Goal: Task Accomplishment & Management: Manage account settings

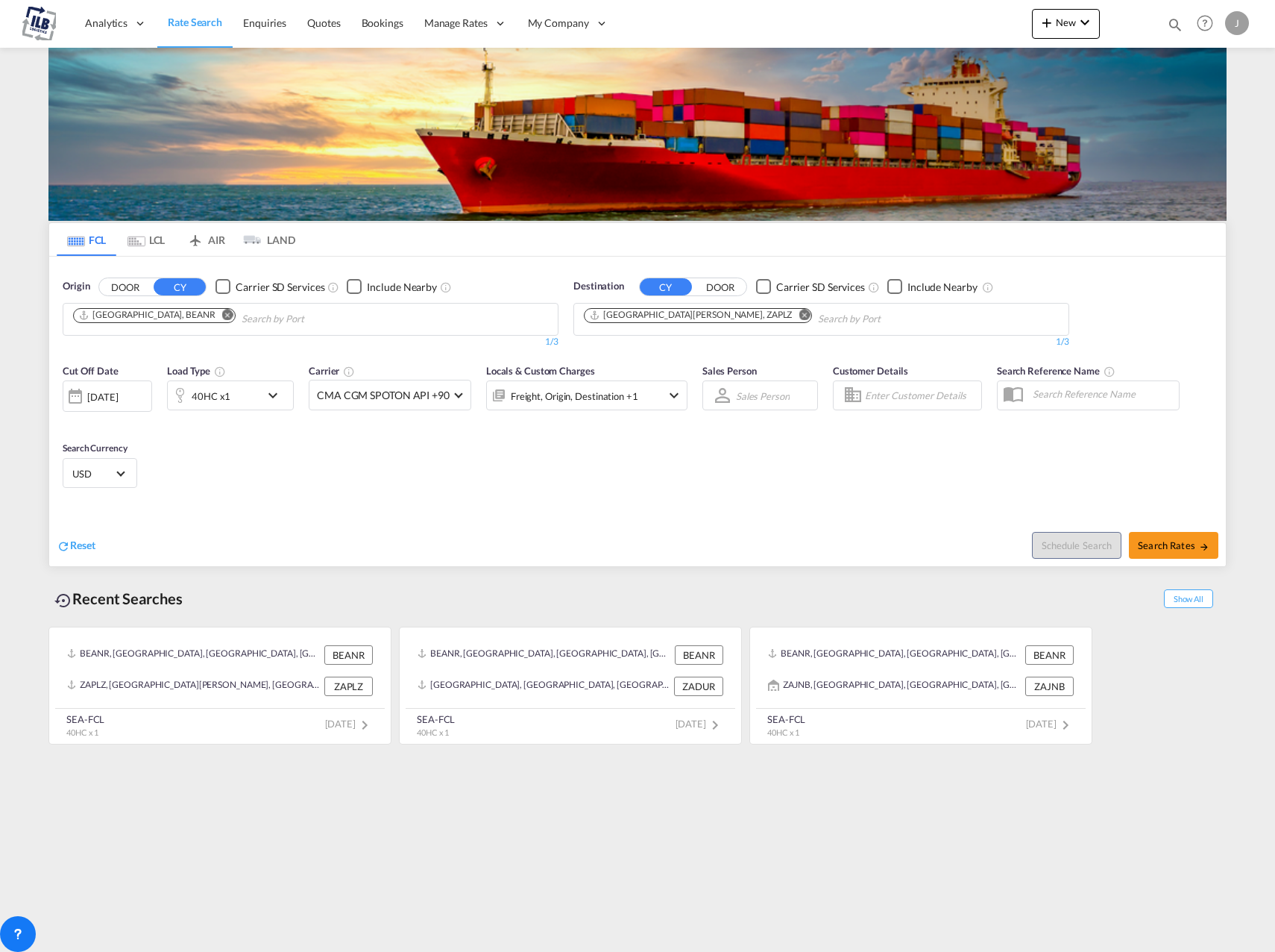
click at [1237, 15] on div "J" at bounding box center [1237, 23] width 24 height 24
click at [1224, 67] on button "My Profile" at bounding box center [1220, 65] width 97 height 30
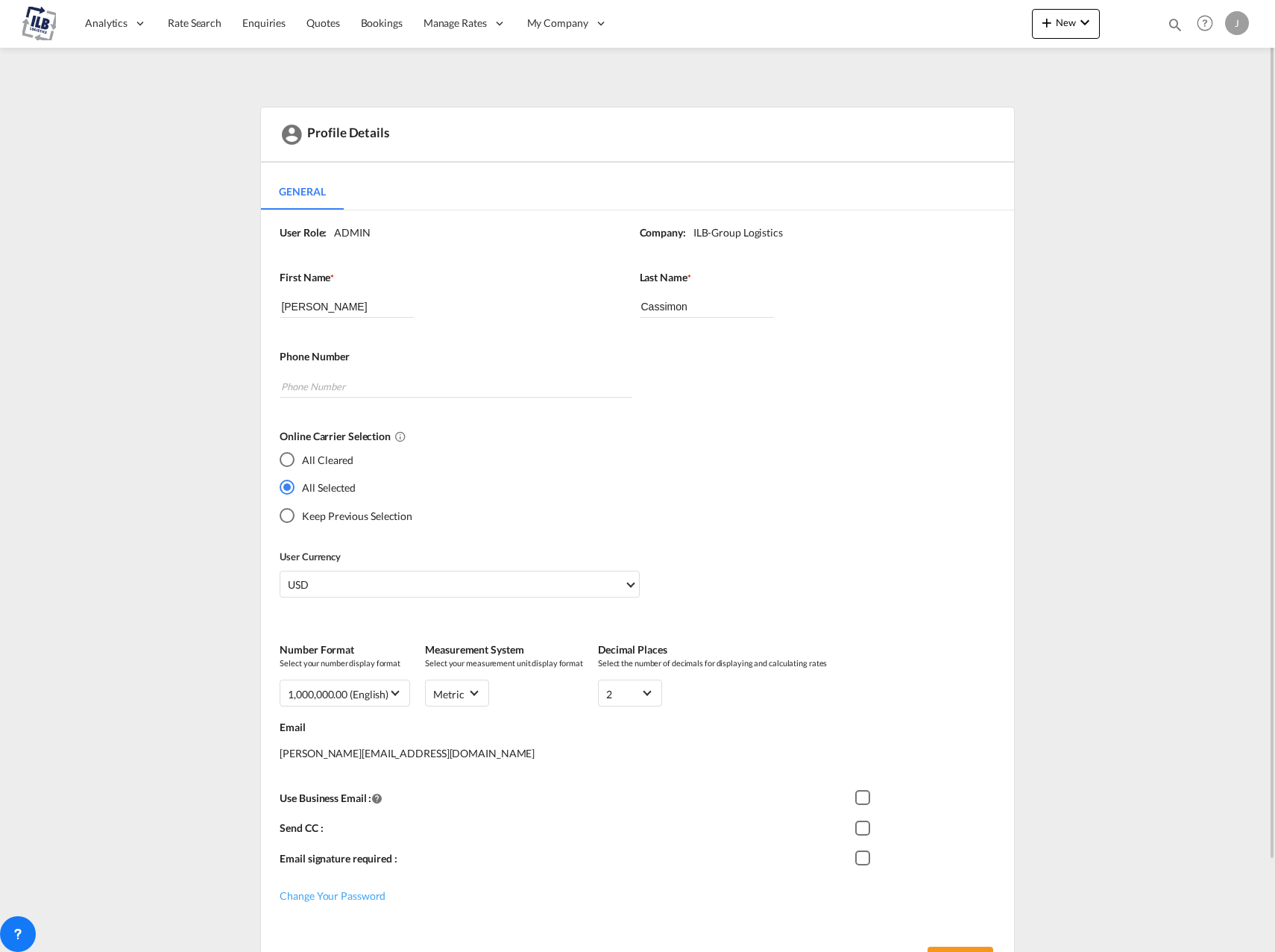
click at [38, 19] on img at bounding box center [39, 23] width 34 height 34
click at [30, 18] on img at bounding box center [39, 23] width 34 height 34
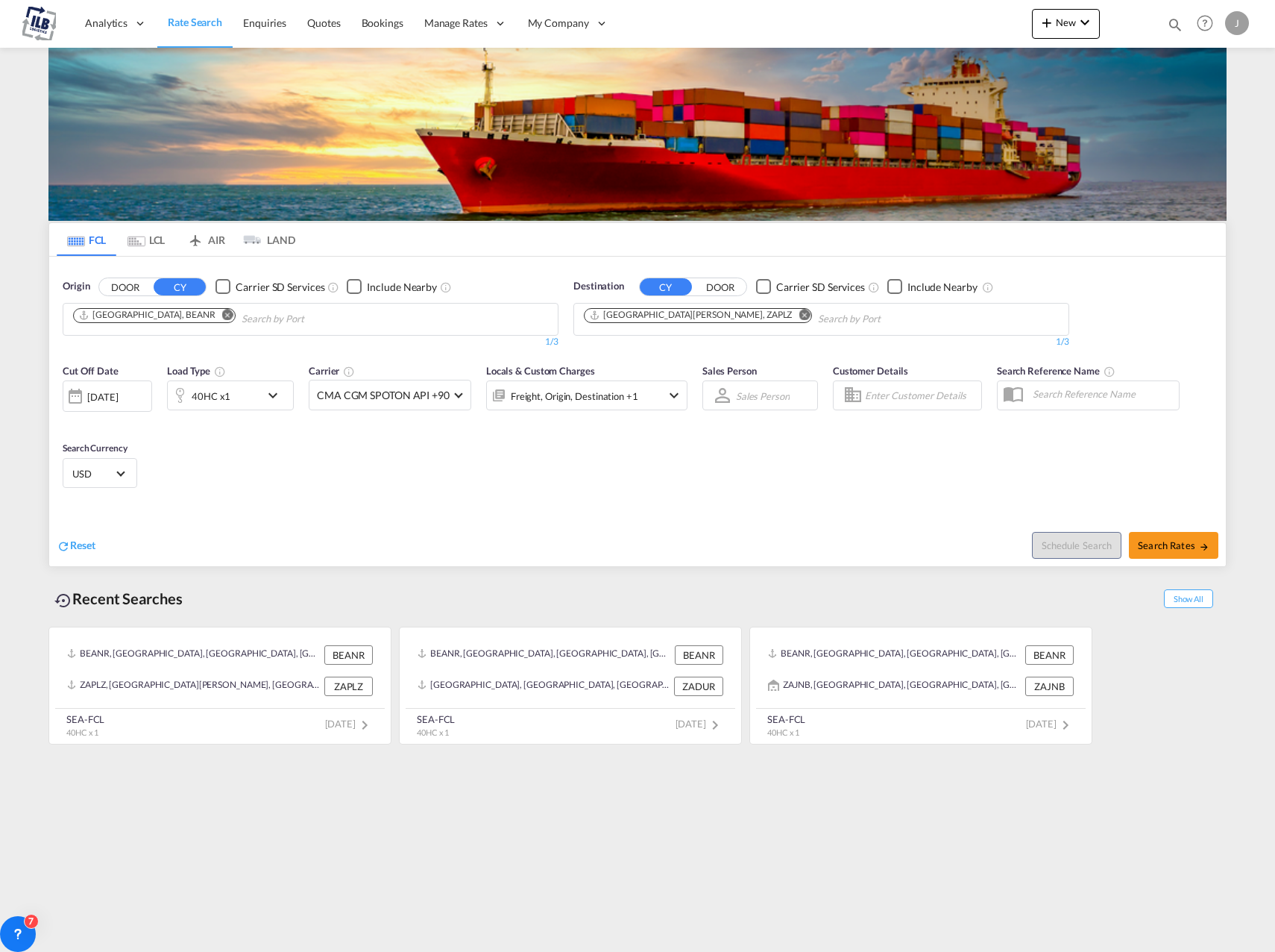
click at [741, 502] on div "Reset Schedule Search Search Rates" at bounding box center [638, 533] width 1177 height 65
click at [1241, 26] on div "J" at bounding box center [1237, 23] width 24 height 24
click at [1073, 22] on md-backdrop at bounding box center [638, 476] width 1275 height 952
click at [1079, 22] on md-icon "icon-chevron-down" at bounding box center [1085, 22] width 18 height 18
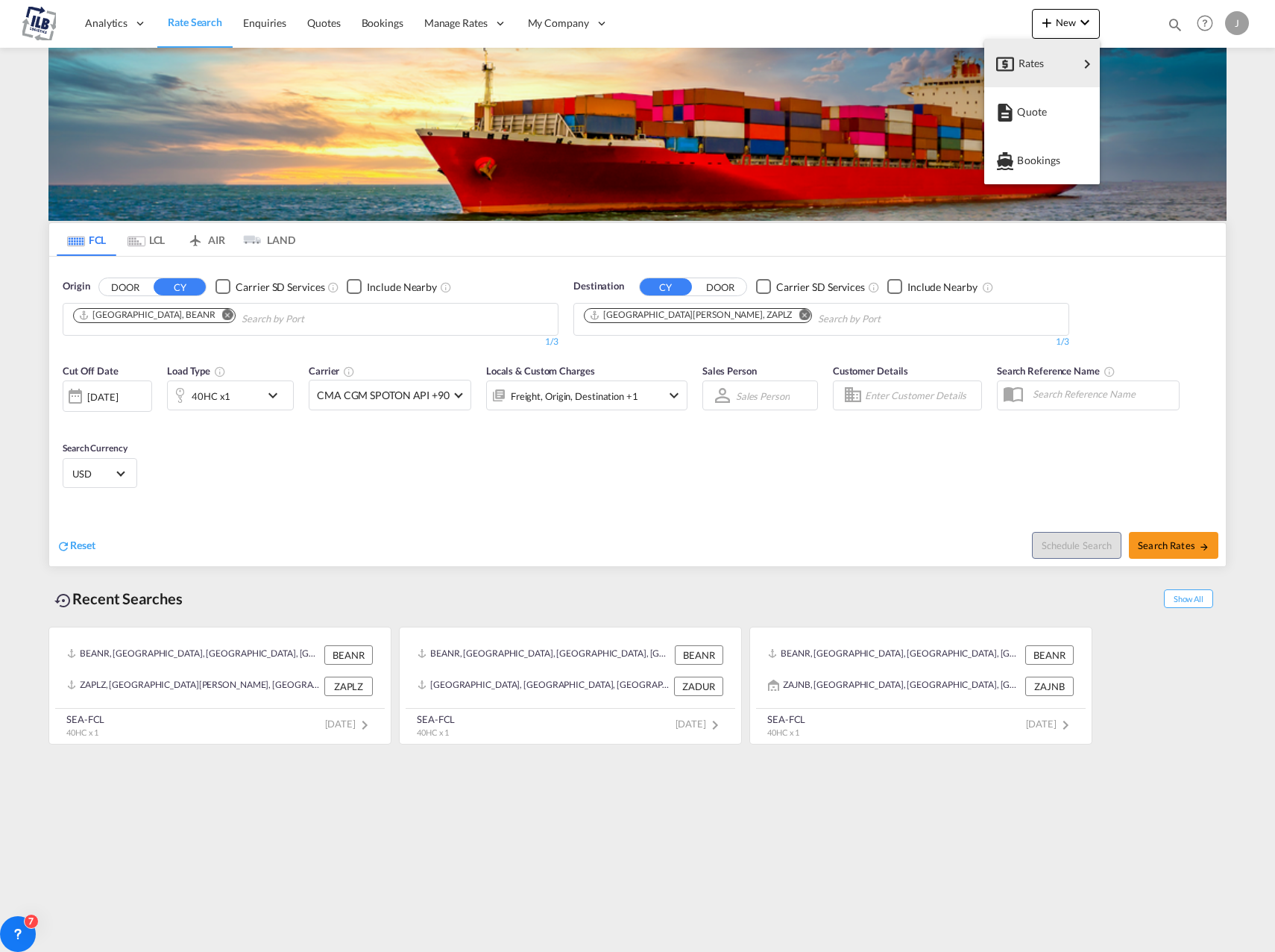
click at [904, 39] on md-backdrop at bounding box center [638, 476] width 1275 height 952
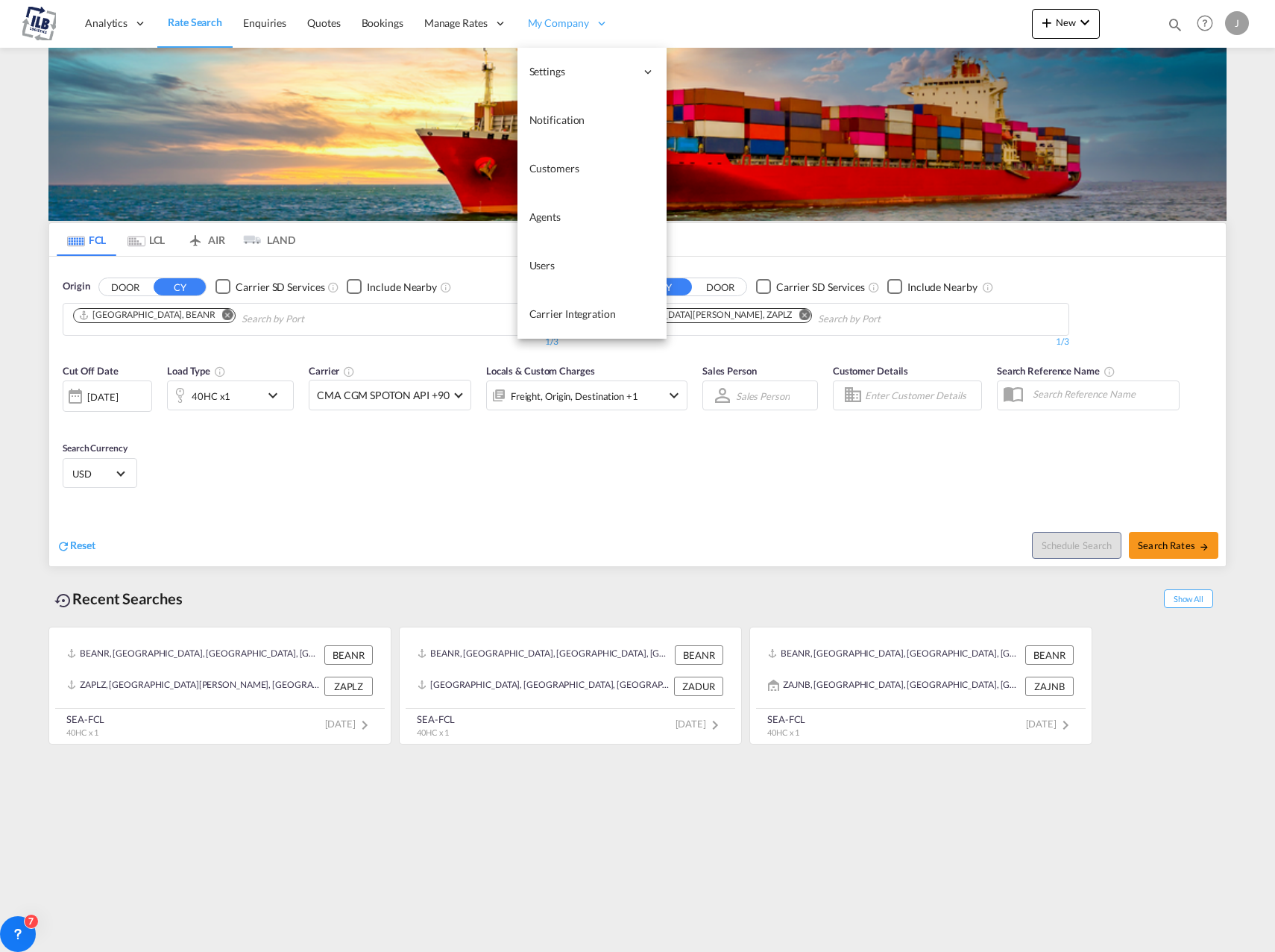
click at [589, 22] on div "My Company" at bounding box center [568, 23] width 101 height 48
click at [593, 261] on link "Users" at bounding box center [592, 265] width 149 height 48
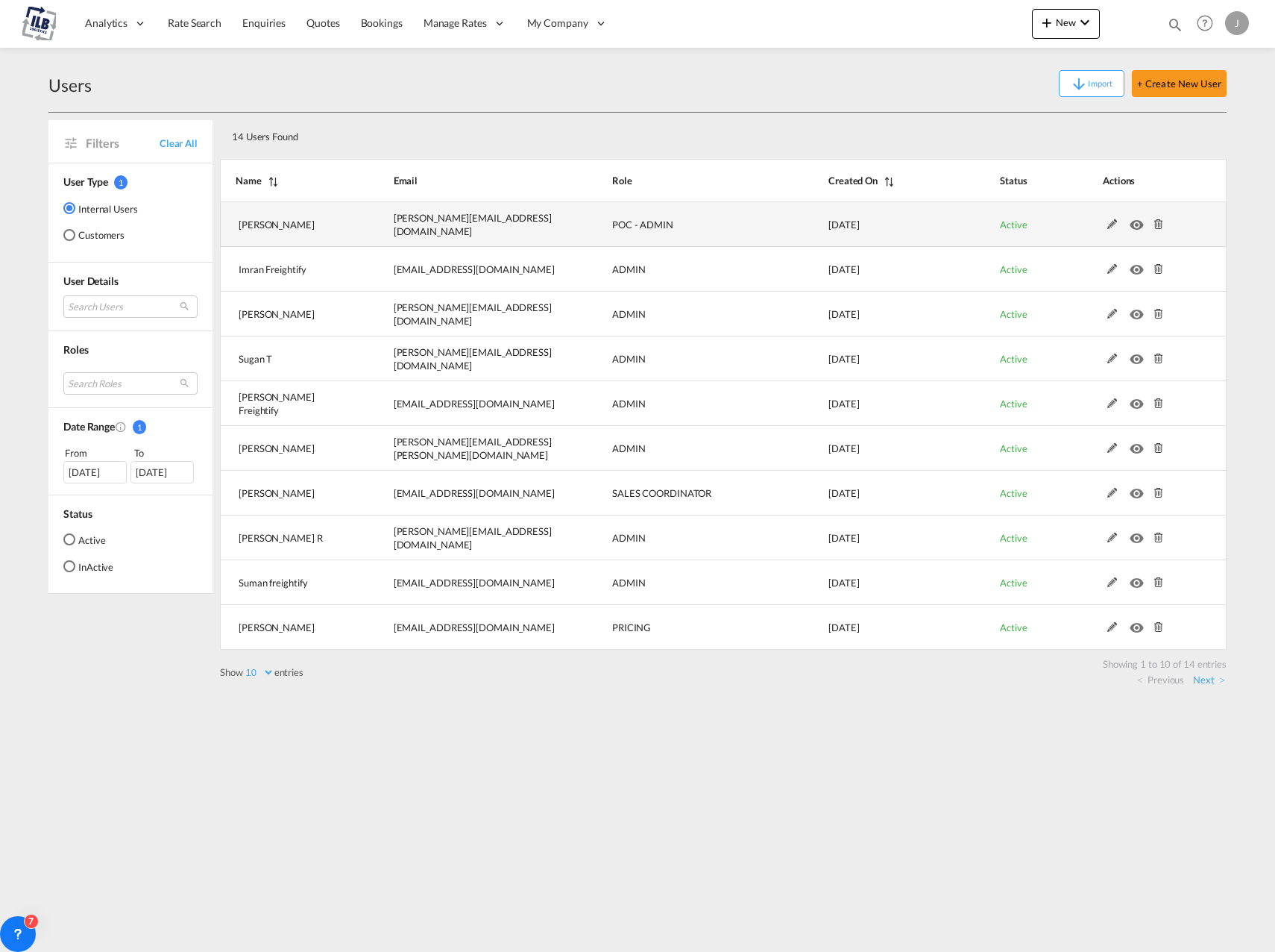
click at [1131, 225] on md-icon "icon-eye" at bounding box center [1139, 221] width 19 height 10
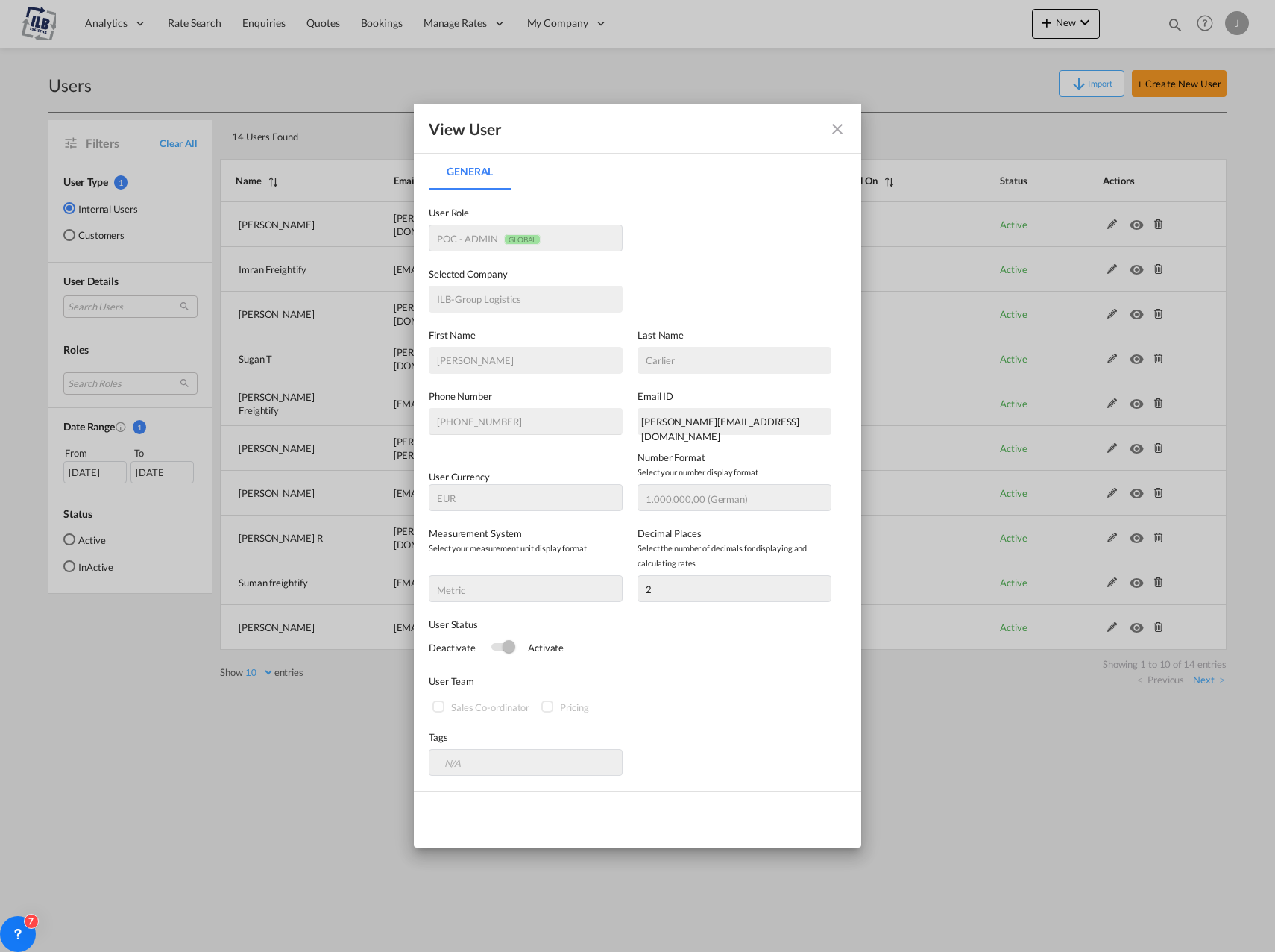
click at [831, 123] on md-icon "icon-close fg-AAA8AD" at bounding box center [837, 129] width 18 height 18
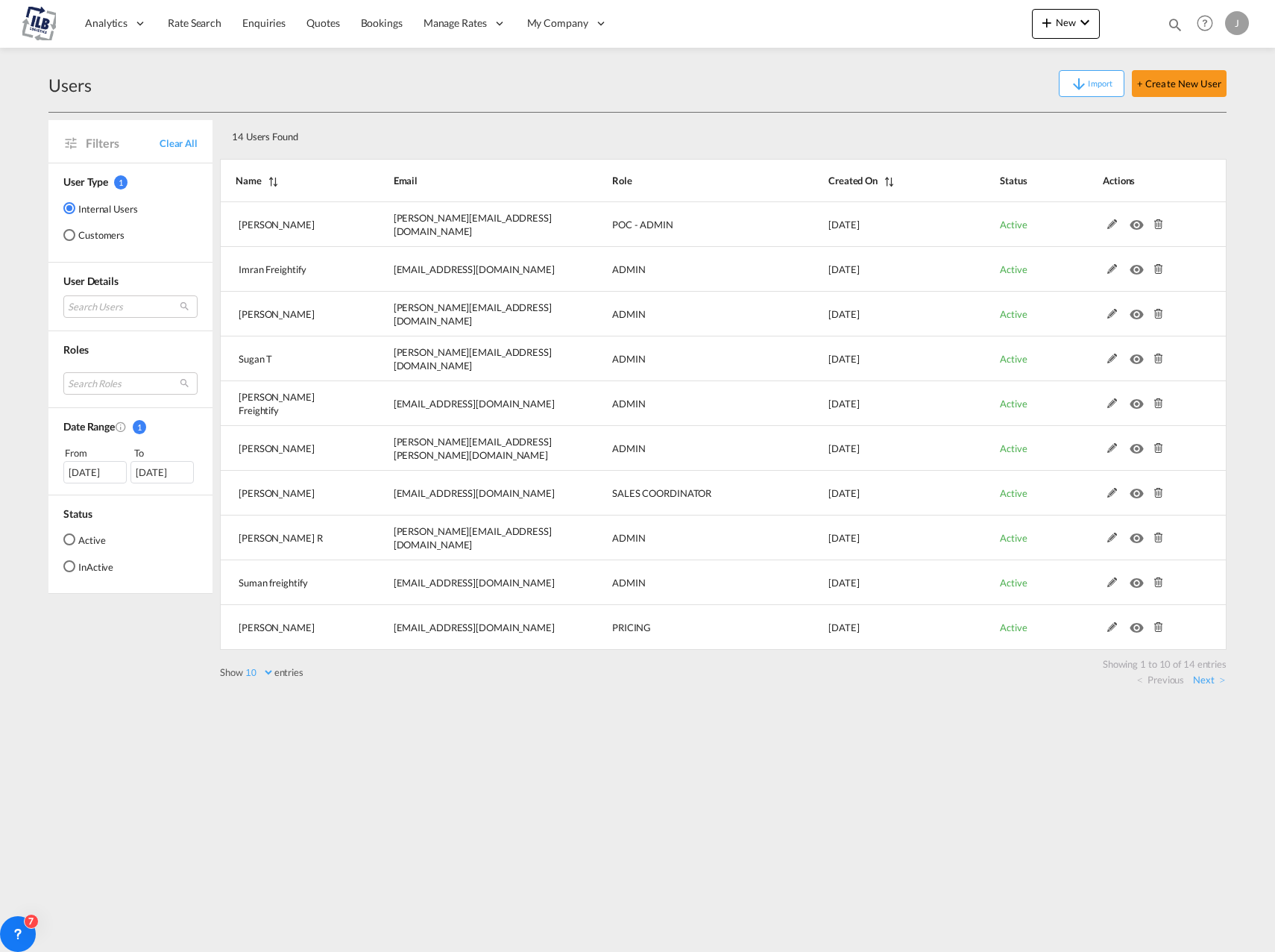
click at [886, 103] on div "Users Import + Create New User" at bounding box center [637, 84] width 1178 height 58
click at [1208, 679] on link "Next" at bounding box center [1209, 679] width 32 height 14
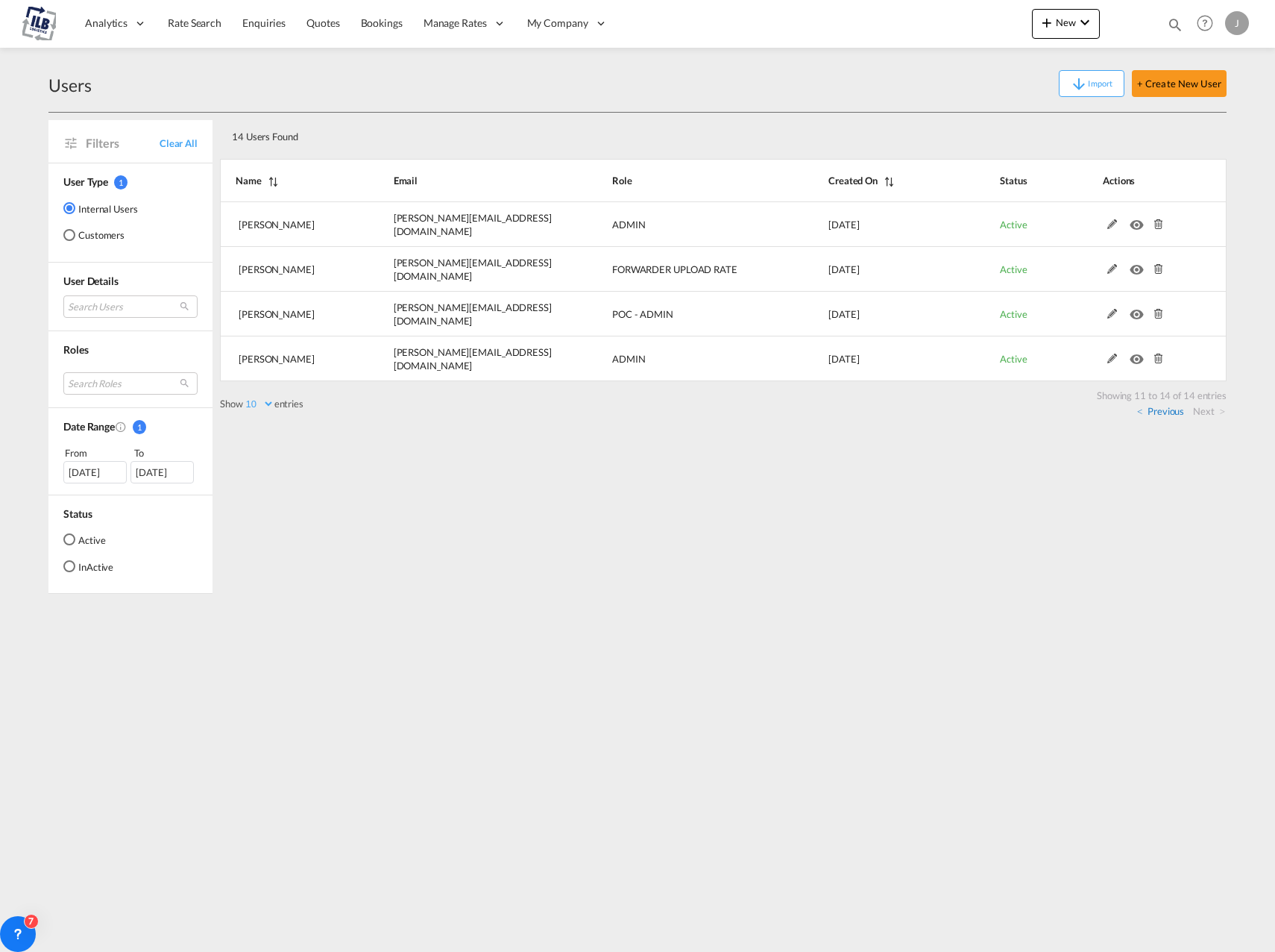
click at [1151, 411] on link "Previous" at bounding box center [1160, 411] width 47 height 14
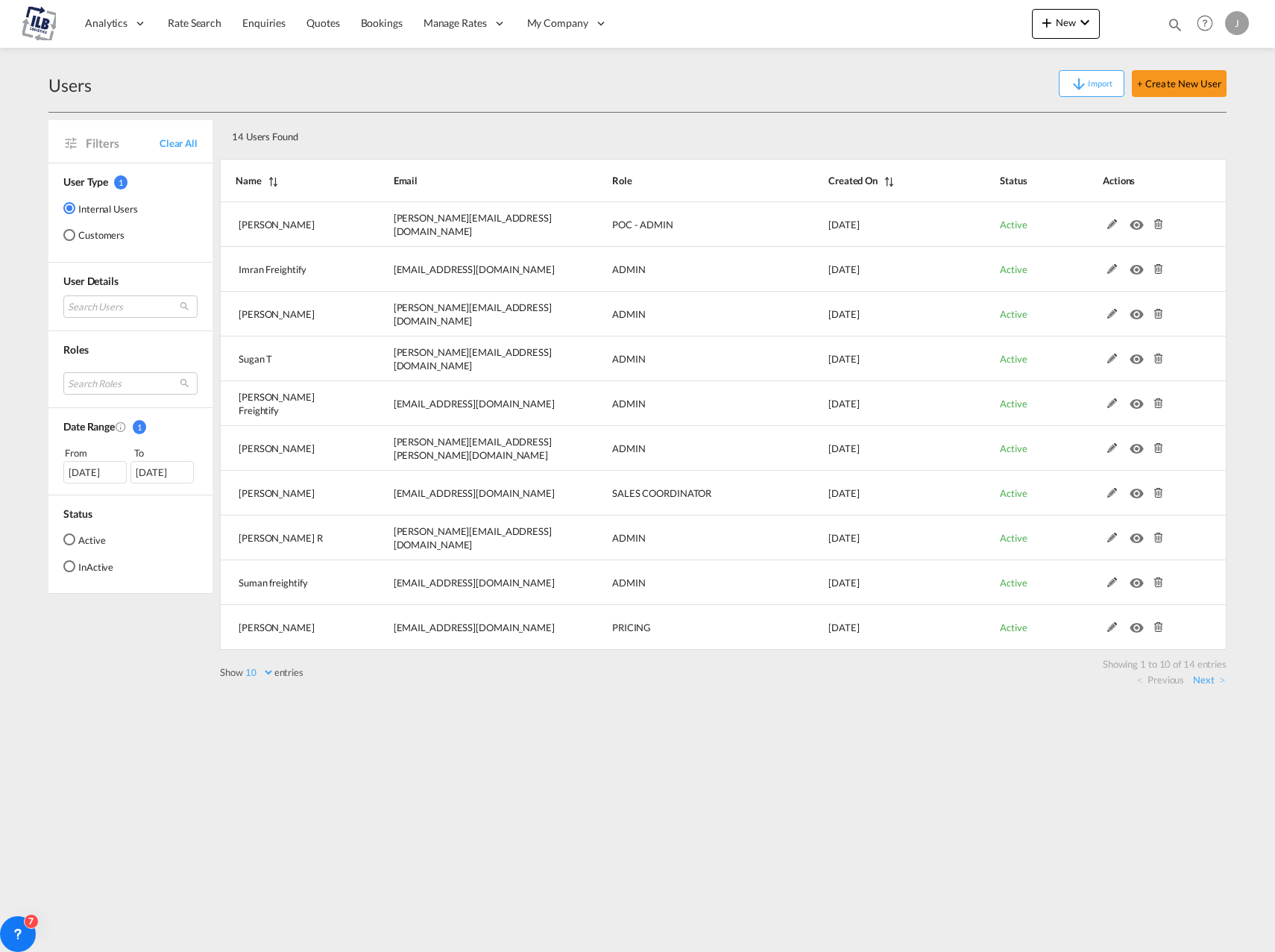
click at [582, 699] on div "Users Import + Create New User Filters Clear All User Type 1 Internal Users Cus…" at bounding box center [637, 375] width 1178 height 654
